Goal: Information Seeking & Learning: Learn about a topic

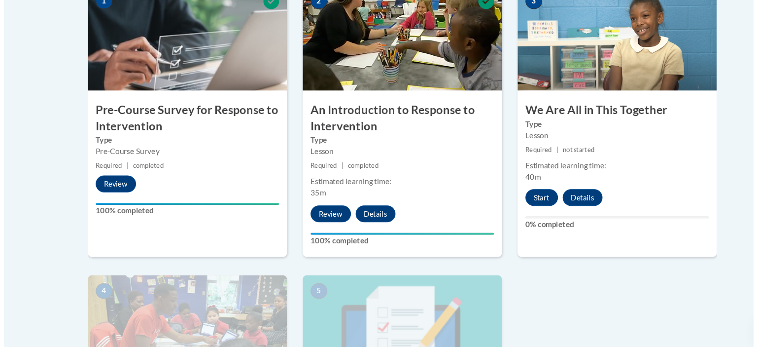
scroll to position [325, 0]
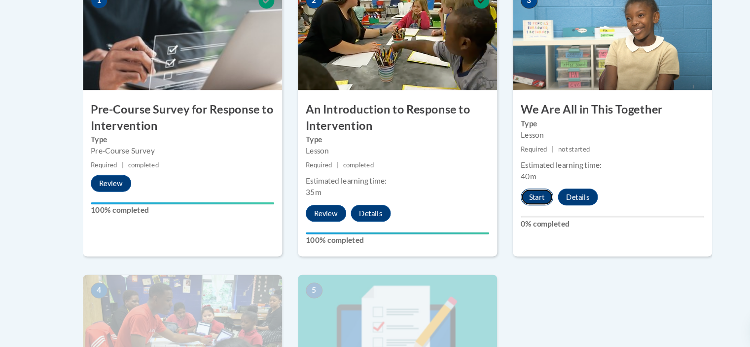
click at [510, 210] on button "Start" at bounding box center [506, 206] width 31 height 16
